Goal: Check status: Check status

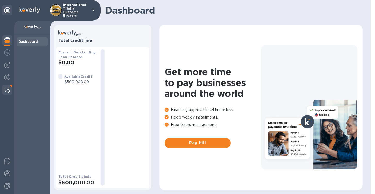
click at [10, 90] on div at bounding box center [7, 90] width 9 height 10
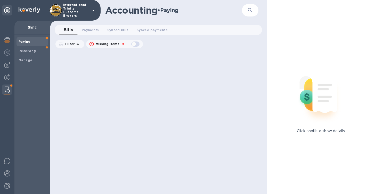
click at [36, 42] on span "Paying" at bounding box center [32, 41] width 27 height 5
click at [85, 31] on span "Payments 0" at bounding box center [90, 29] width 17 height 5
click at [121, 31] on span "Synced bills 0" at bounding box center [122, 29] width 21 height 5
click at [142, 31] on span "Synced payments 0" at bounding box center [157, 29] width 31 height 5
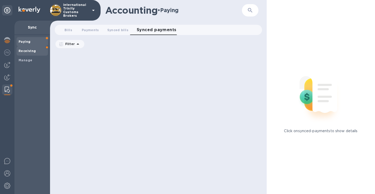
click at [26, 50] on b "Receiving" at bounding box center [28, 51] width 18 height 4
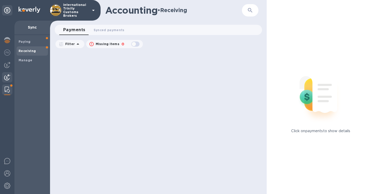
click at [6, 75] on img at bounding box center [7, 77] width 6 height 6
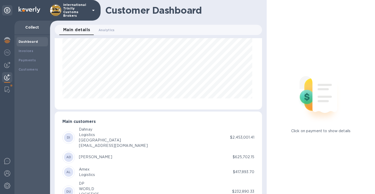
scroll to position [65, 0]
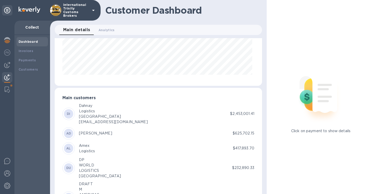
click at [35, 46] on div "Dashboard" at bounding box center [32, 41] width 31 height 9
click at [32, 52] on b "Invoices" at bounding box center [26, 51] width 15 height 4
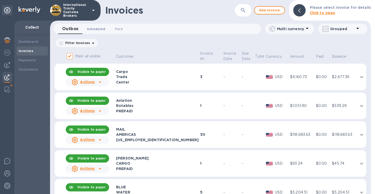
click at [100, 28] on span "Scheduled 0" at bounding box center [96, 28] width 19 height 5
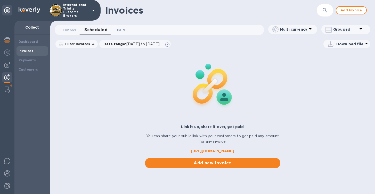
click at [123, 31] on span "Paid 0" at bounding box center [121, 29] width 8 height 5
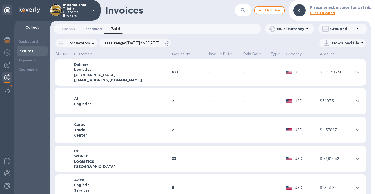
click at [91, 28] on span "Scheduled 0" at bounding box center [92, 28] width 19 height 5
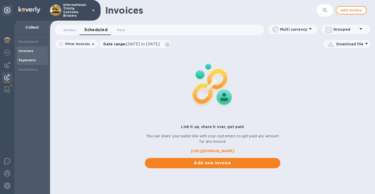
click at [34, 59] on b "Payments" at bounding box center [27, 60] width 17 height 4
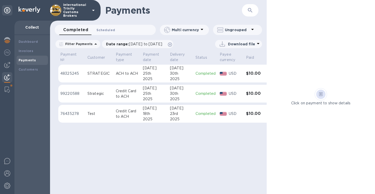
click at [107, 31] on span "Scheduled 0" at bounding box center [105, 29] width 19 height 5
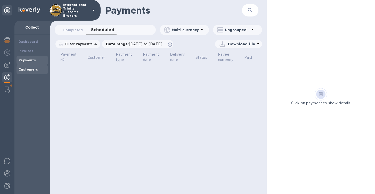
click at [29, 71] on div "Customers" at bounding box center [32, 69] width 27 height 5
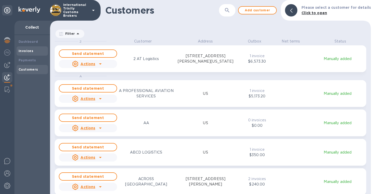
scroll to position [151, 319]
click at [8, 67] on img at bounding box center [7, 65] width 6 height 6
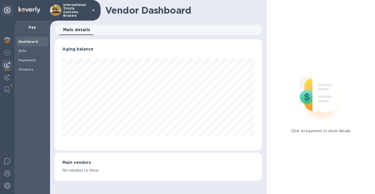
scroll to position [111, 207]
click at [35, 71] on span "Vendors" at bounding box center [32, 69] width 27 height 5
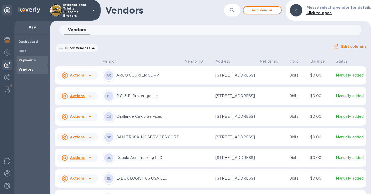
click at [30, 60] on b "Payments" at bounding box center [27, 60] width 17 height 4
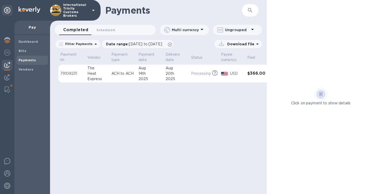
click at [214, 69] on td "Processing This payment is under compliance review, which may take up to 3 busi…" at bounding box center [204, 74] width 30 height 18
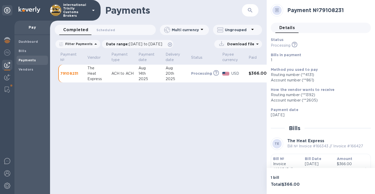
scroll to position [37, 0]
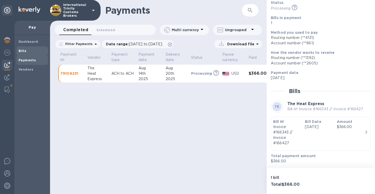
click at [25, 52] on b "Bills" at bounding box center [23, 51] width 8 height 4
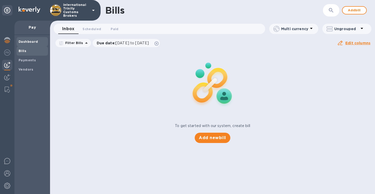
click at [29, 45] on div "Dashboard" at bounding box center [32, 41] width 31 height 9
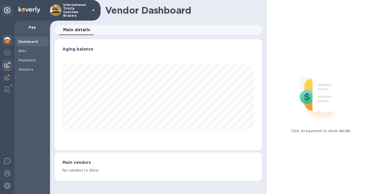
click at [5, 38] on img at bounding box center [7, 40] width 6 height 6
